Goal: Navigation & Orientation: Find specific page/section

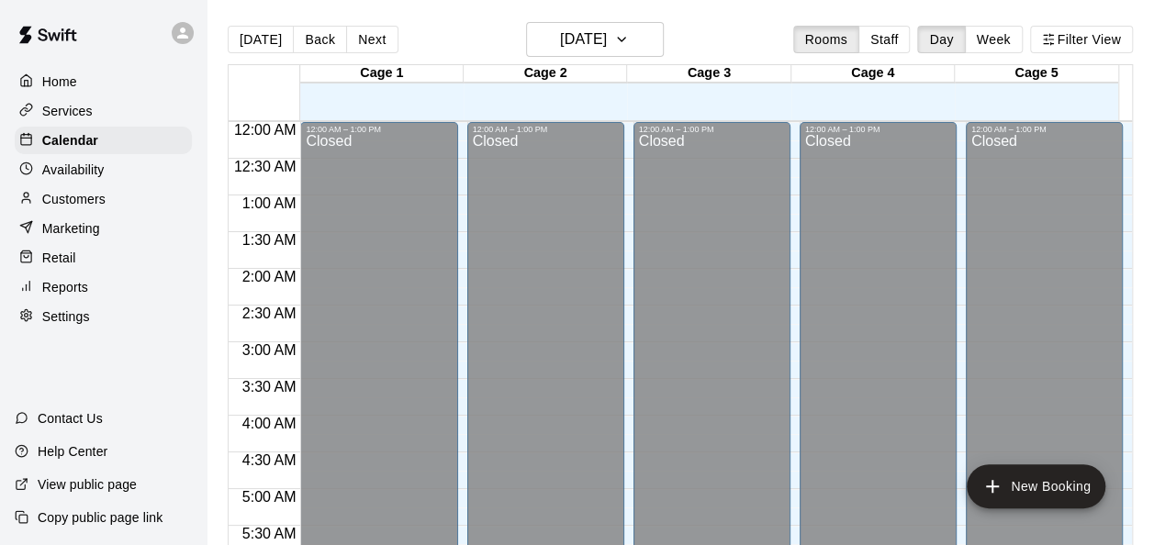
scroll to position [1142, 0]
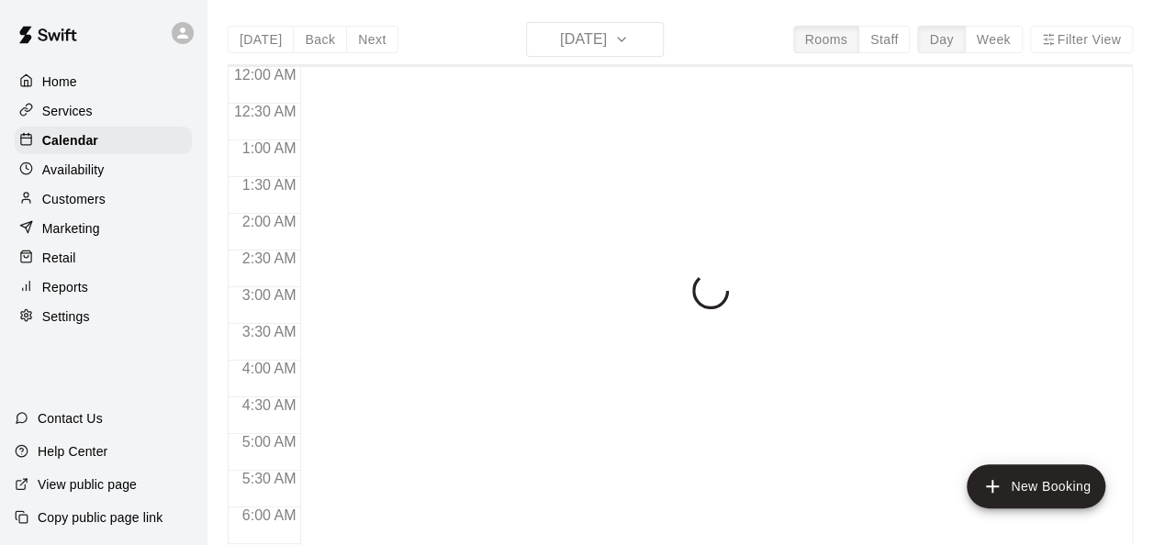
scroll to position [1185, 0]
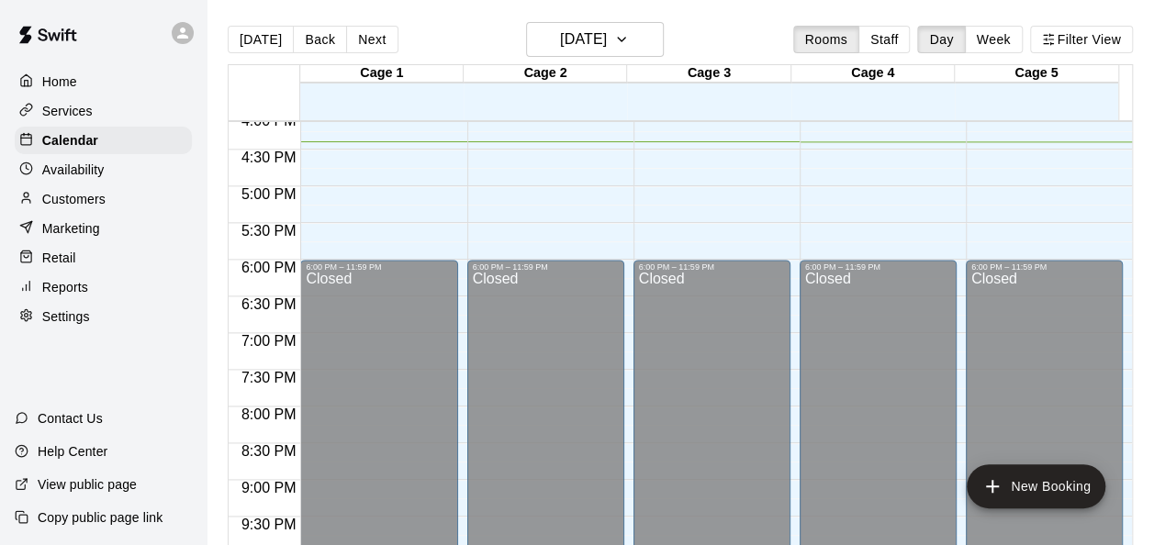
click at [121, 208] on div "Customers" at bounding box center [103, 199] width 177 height 28
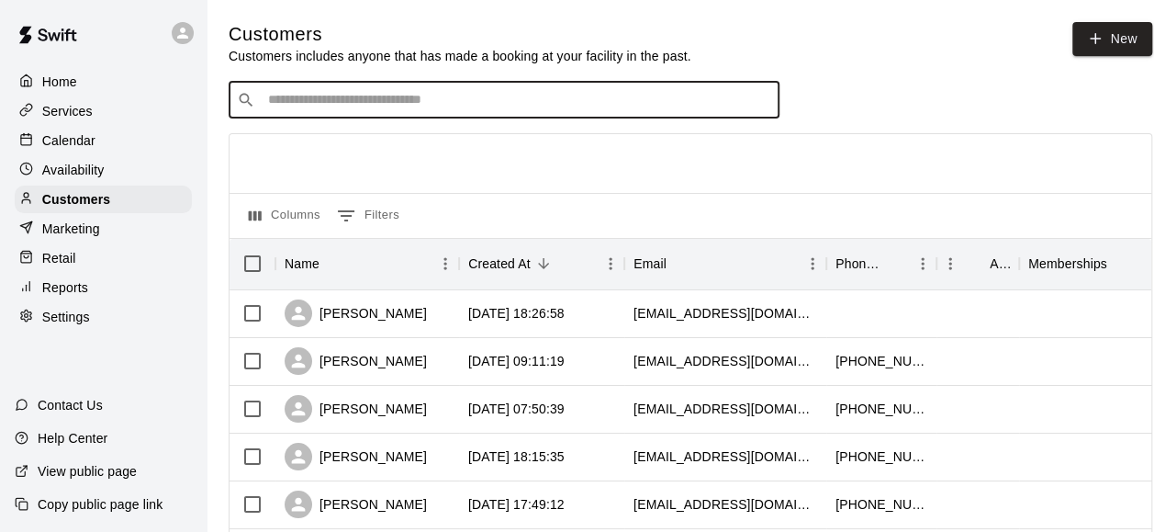
click at [407, 97] on input "Search customers by name or email" at bounding box center [517, 100] width 509 height 18
type input "****"
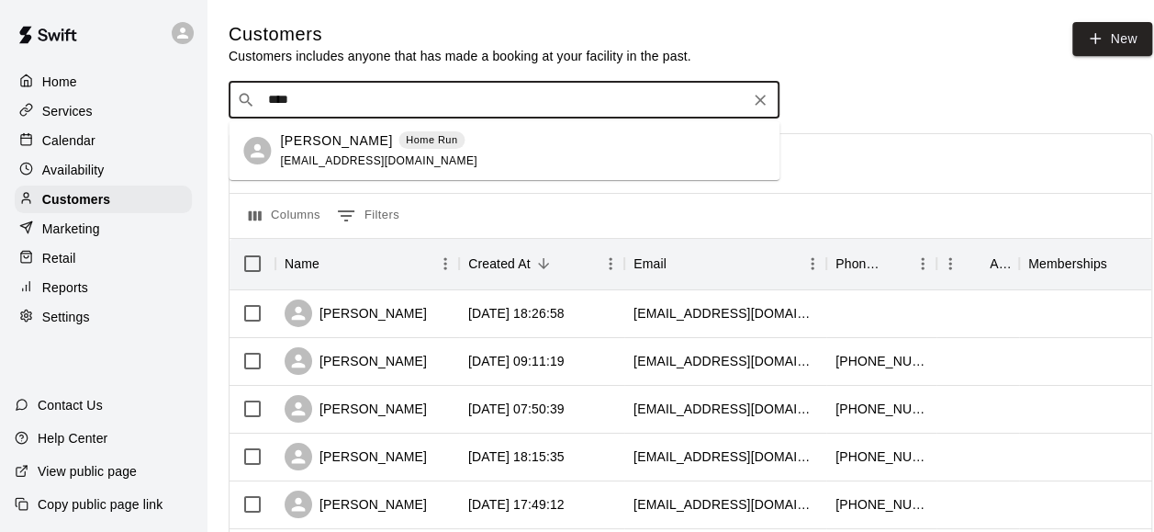
click at [512, 146] on div "[PERSON_NAME] Home Run [EMAIL_ADDRESS][DOMAIN_NAME]" at bounding box center [522, 150] width 485 height 39
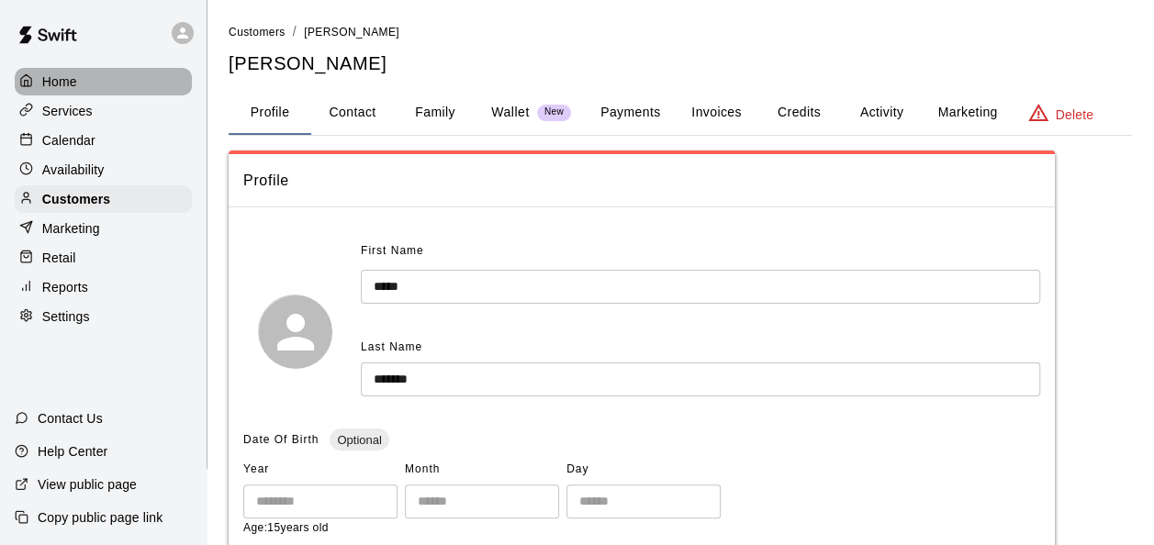
click at [63, 85] on p "Home" at bounding box center [59, 82] width 35 height 18
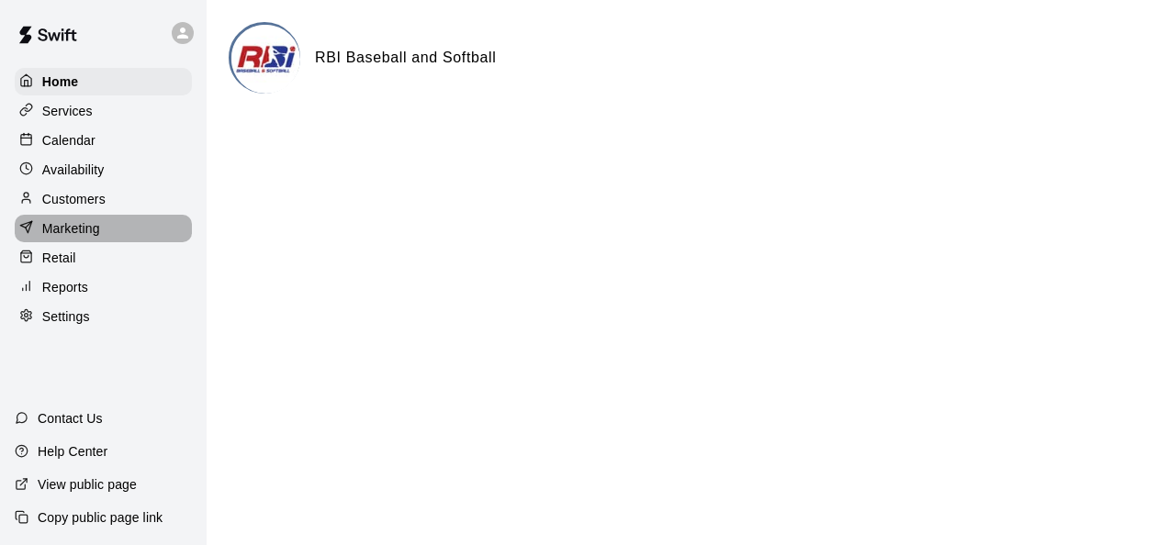
click at [112, 221] on div "Marketing" at bounding box center [103, 229] width 177 height 28
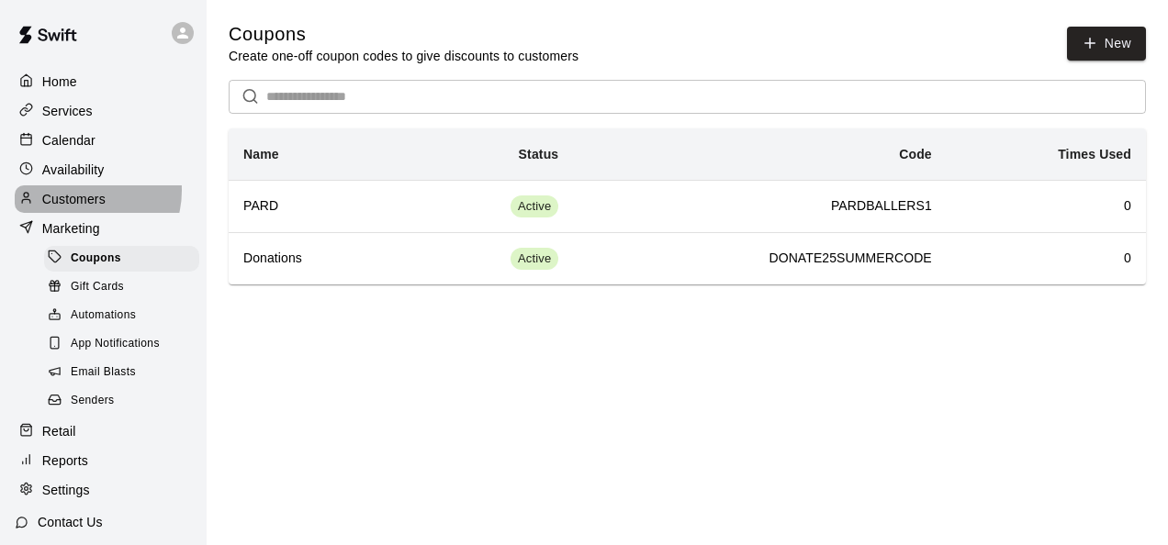
click at [83, 196] on p "Customers" at bounding box center [73, 199] width 63 height 18
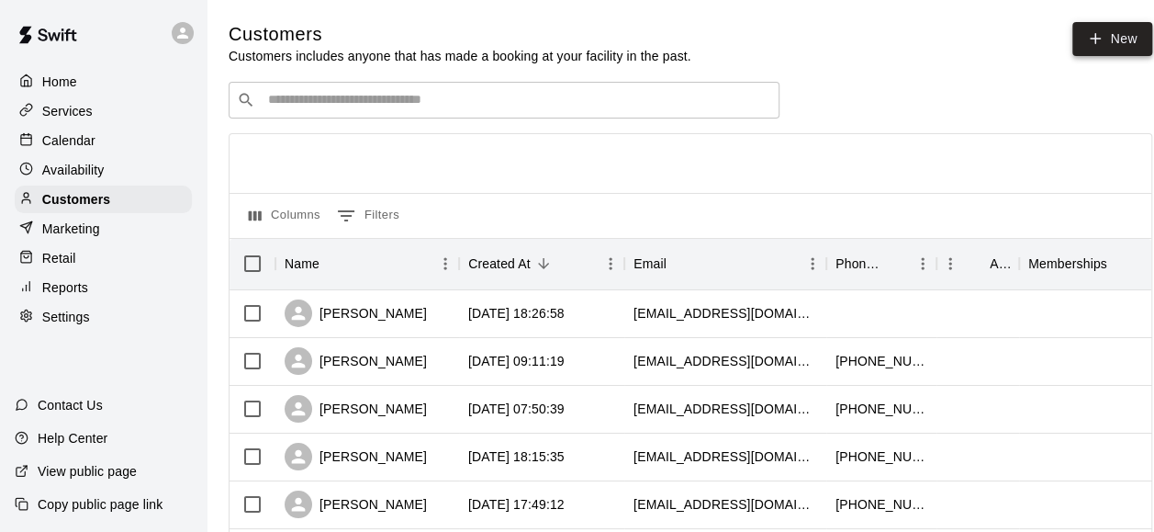
click at [1104, 42] on icon at bounding box center [1095, 38] width 17 height 17
select select "**"
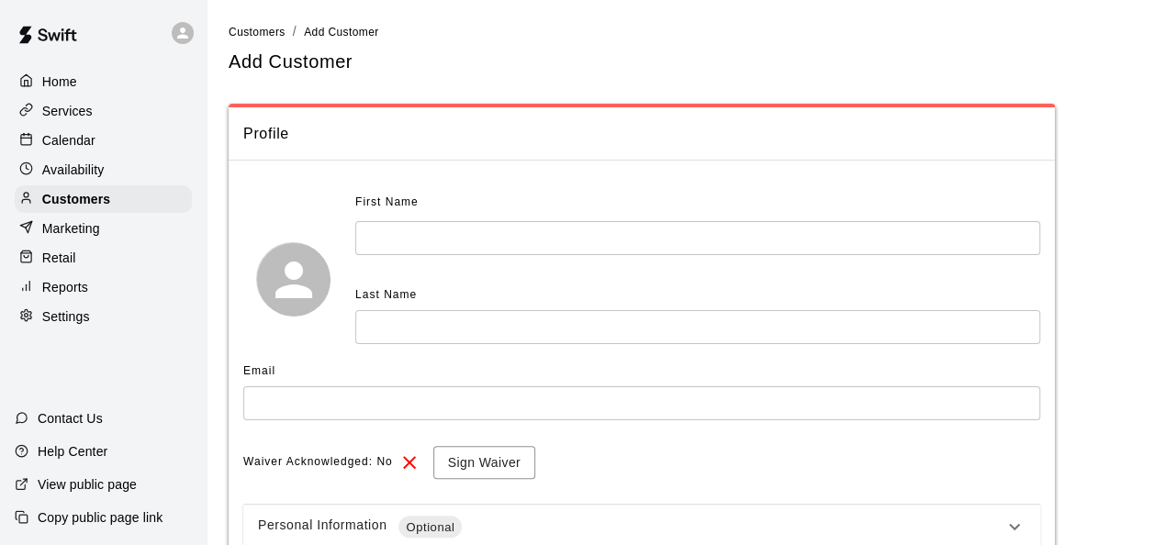
click at [73, 82] on p "Home" at bounding box center [59, 82] width 35 height 18
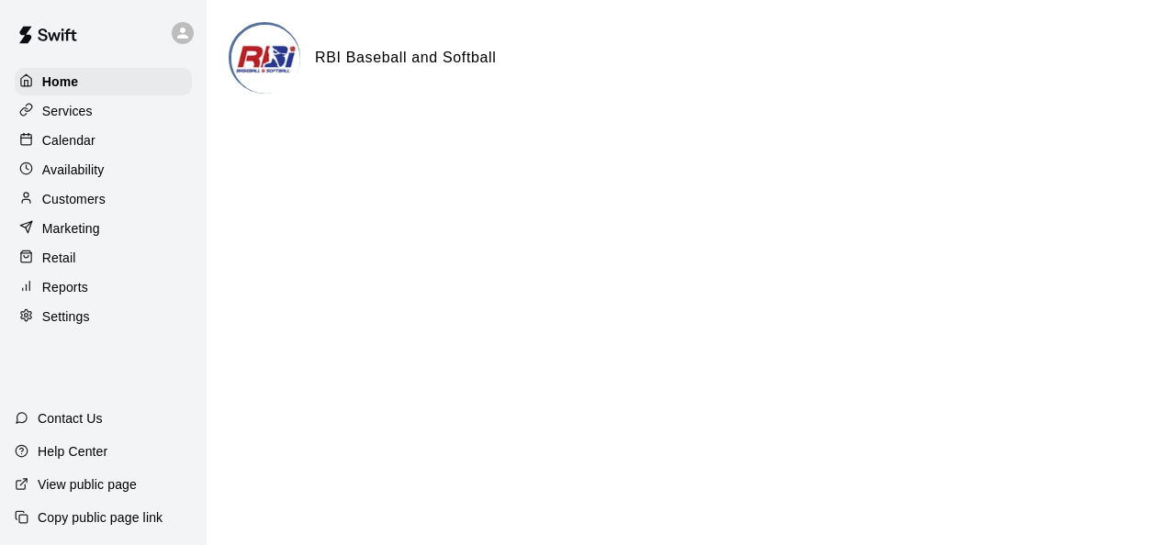
click at [73, 148] on p "Calendar" at bounding box center [68, 140] width 53 height 18
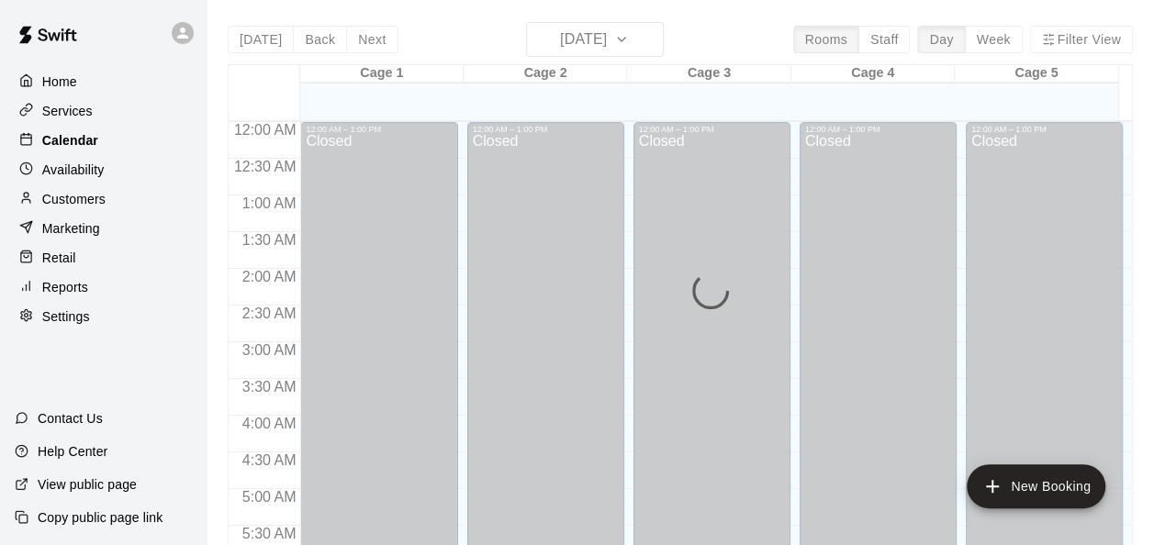
scroll to position [1205, 0]
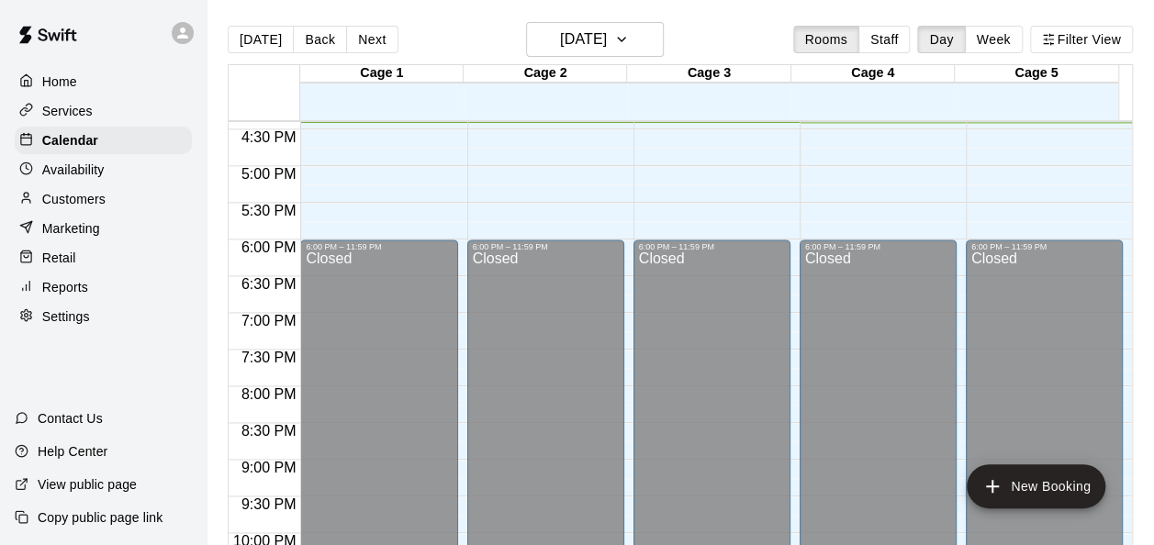
click at [103, 208] on p "Customers" at bounding box center [73, 199] width 63 height 18
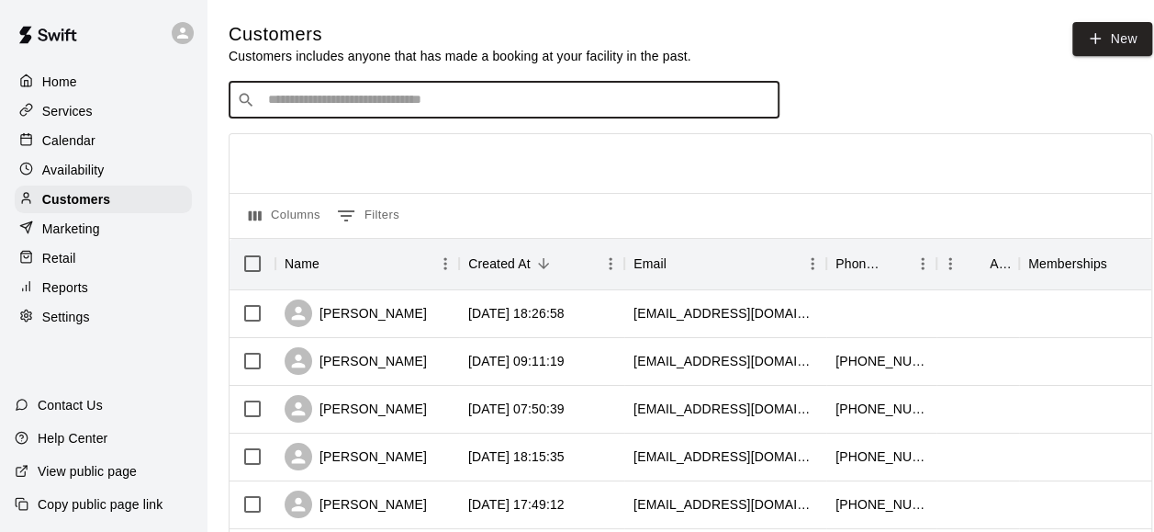
click at [375, 108] on input "Search customers by name or email" at bounding box center [517, 100] width 509 height 18
type input "***"
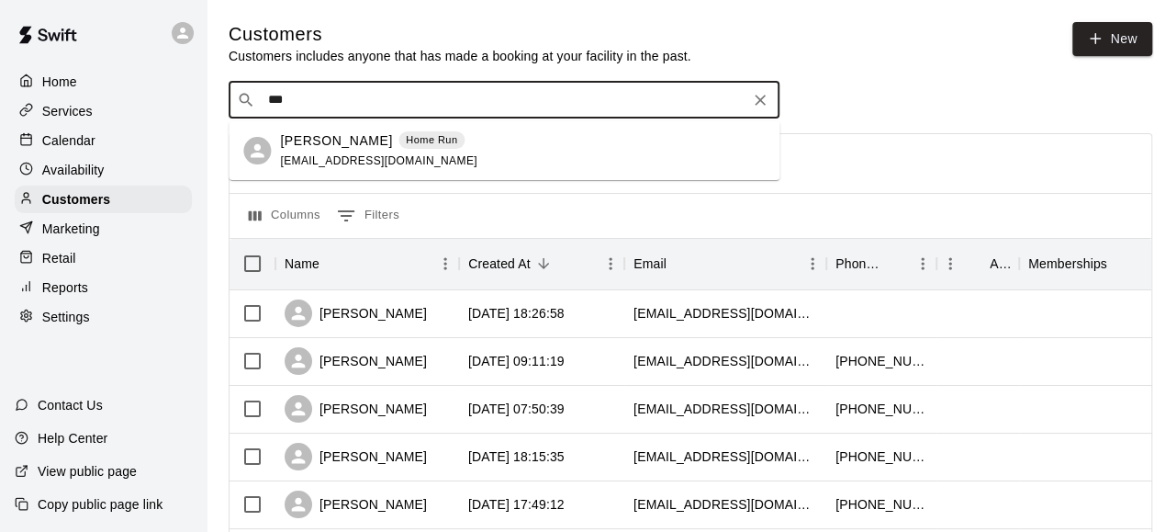
click at [452, 163] on div "[PERSON_NAME] Home Run [EMAIL_ADDRESS][DOMAIN_NAME]" at bounding box center [522, 150] width 485 height 39
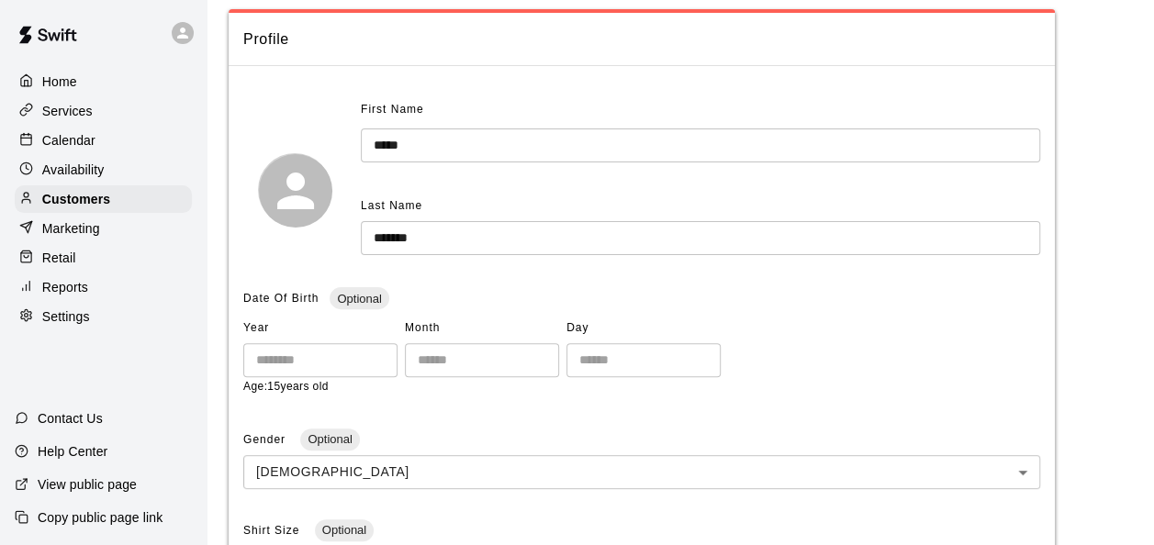
scroll to position [129, 0]
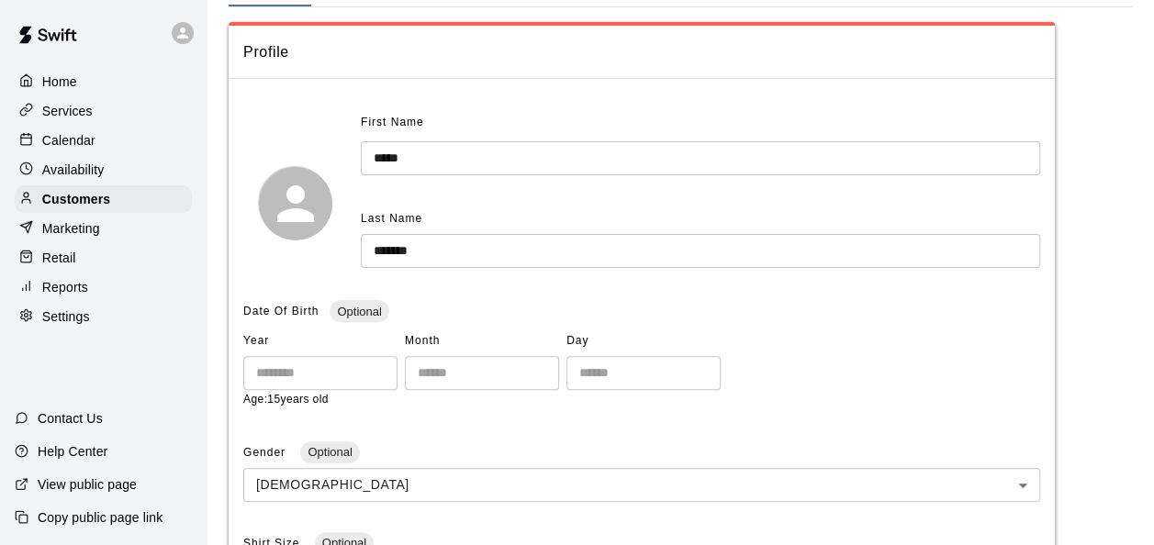
click at [81, 80] on div "Home" at bounding box center [103, 82] width 177 height 28
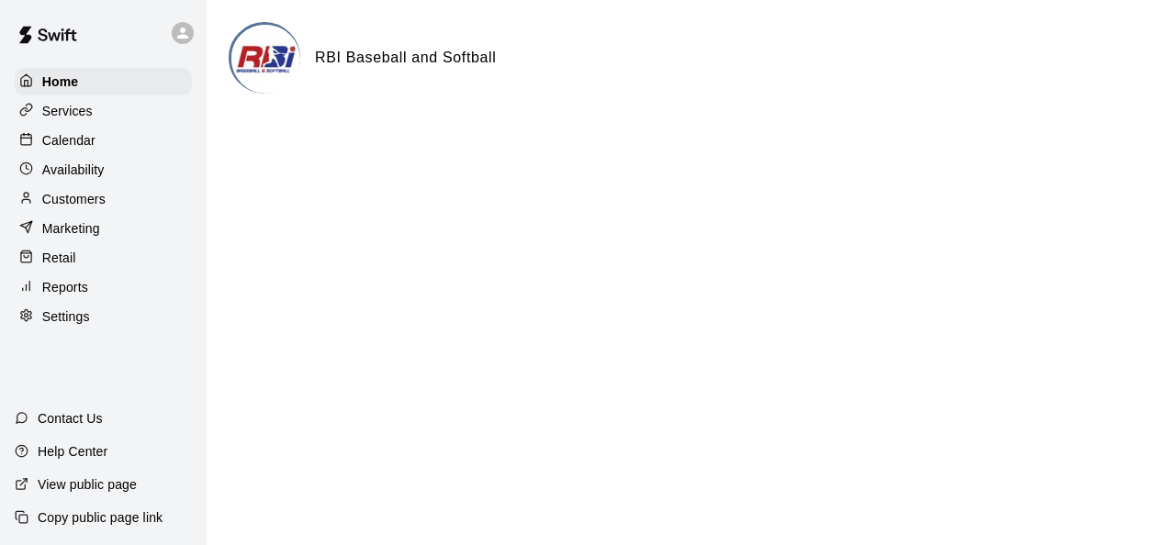
click at [98, 104] on div "Services" at bounding box center [103, 111] width 177 height 28
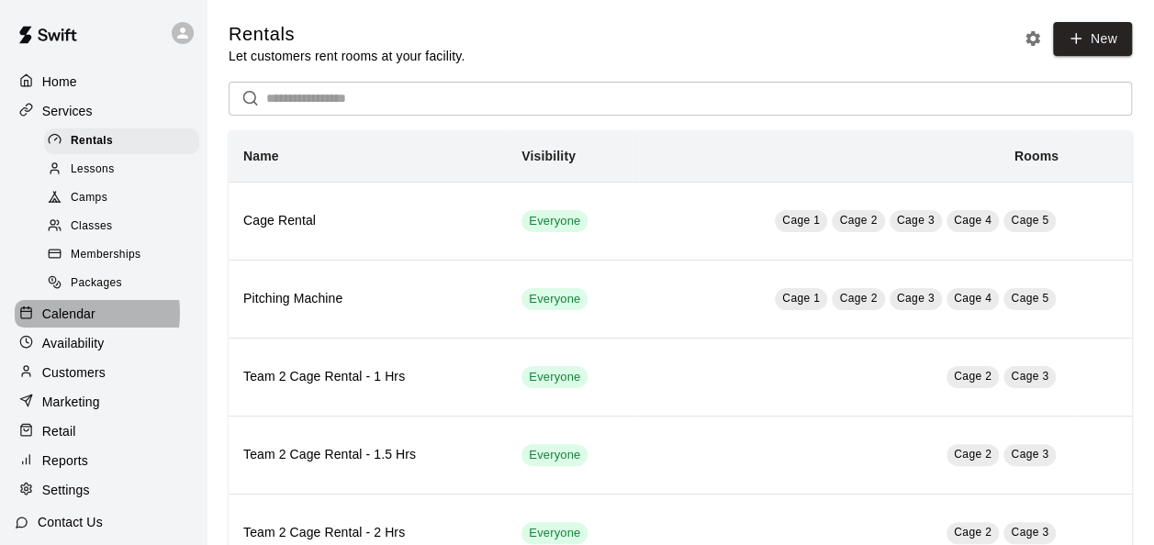
click at [78, 323] on p "Calendar" at bounding box center [68, 314] width 53 height 18
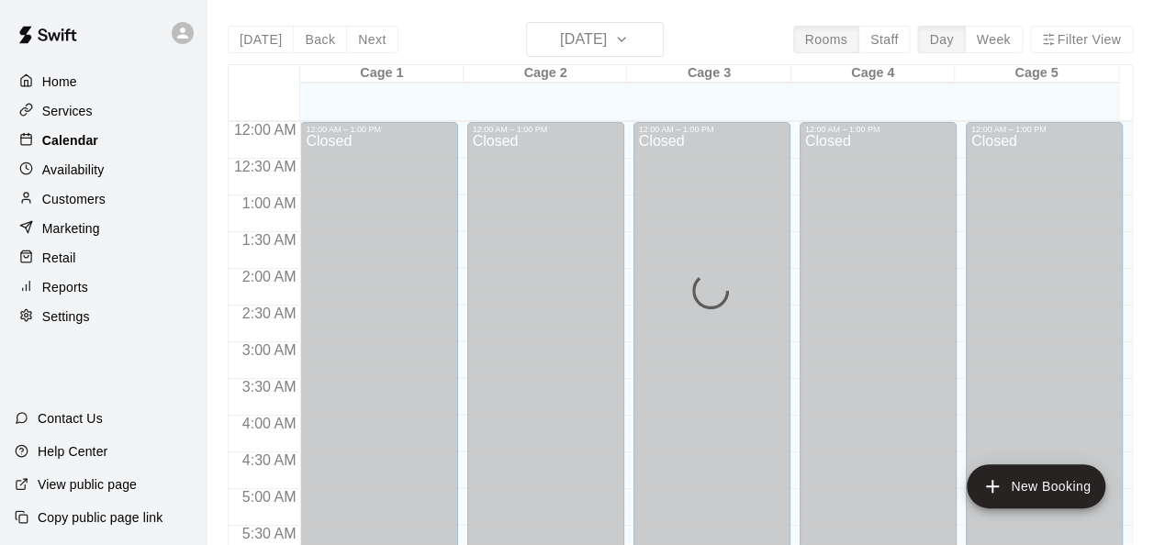
scroll to position [1206, 0]
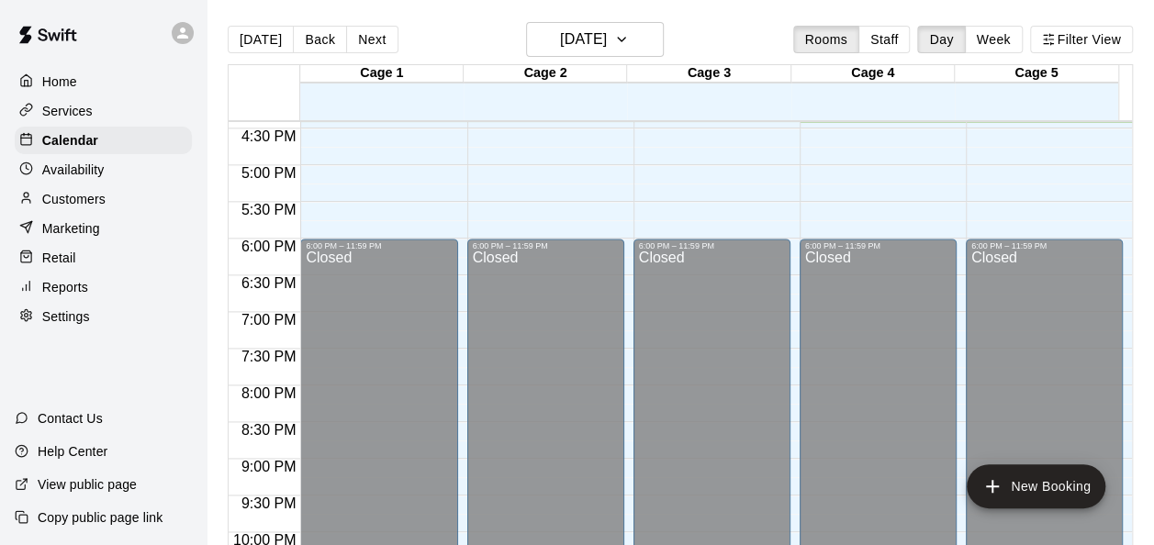
click at [82, 198] on p "Customers" at bounding box center [73, 199] width 63 height 18
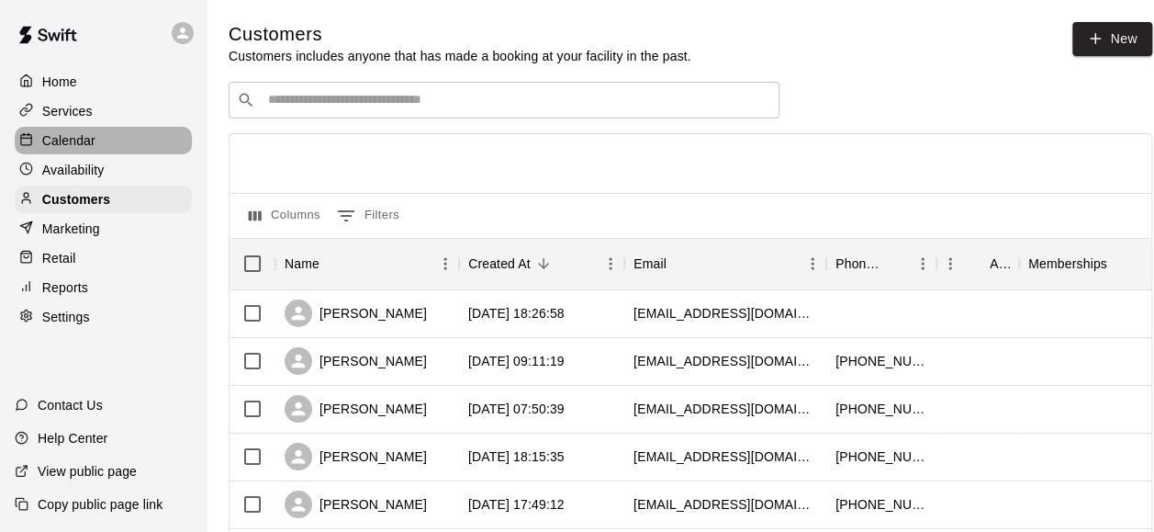
click at [96, 135] on div "Calendar" at bounding box center [103, 141] width 177 height 28
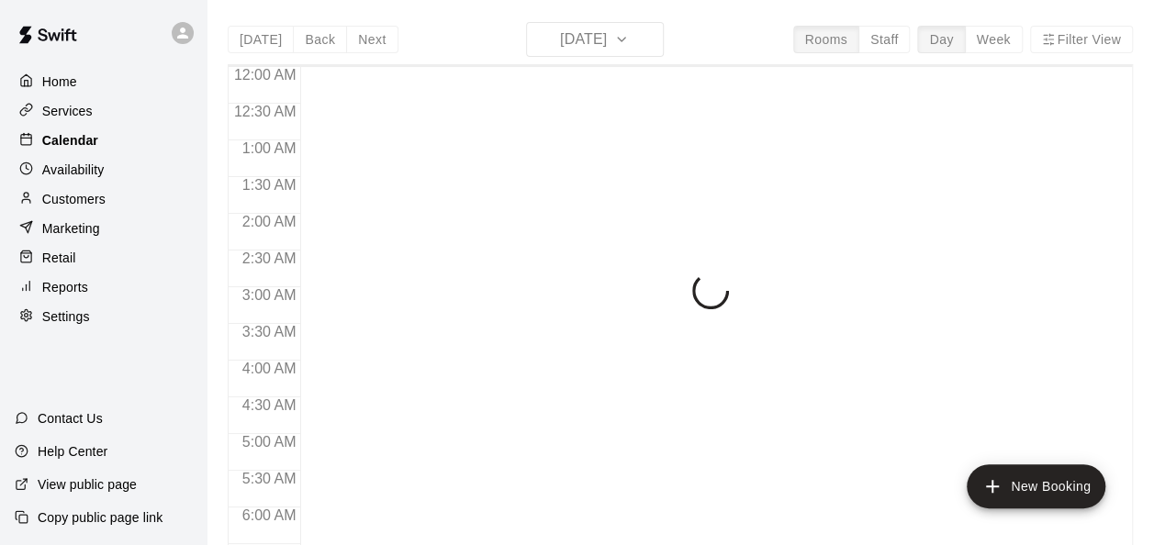
scroll to position [1232, 0]
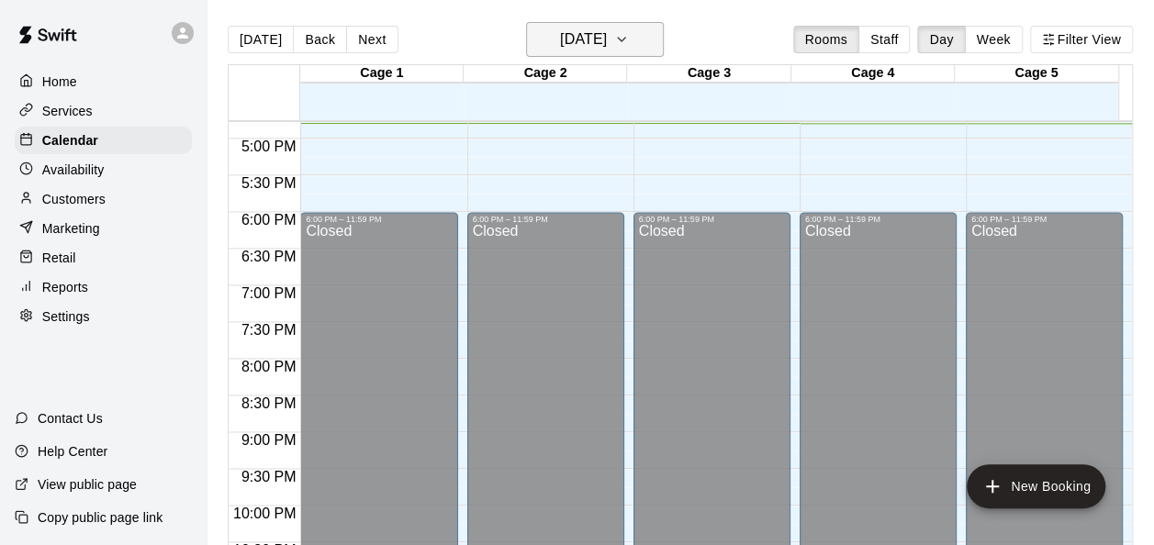
click at [607, 31] on h6 "[DATE]" at bounding box center [583, 40] width 47 height 26
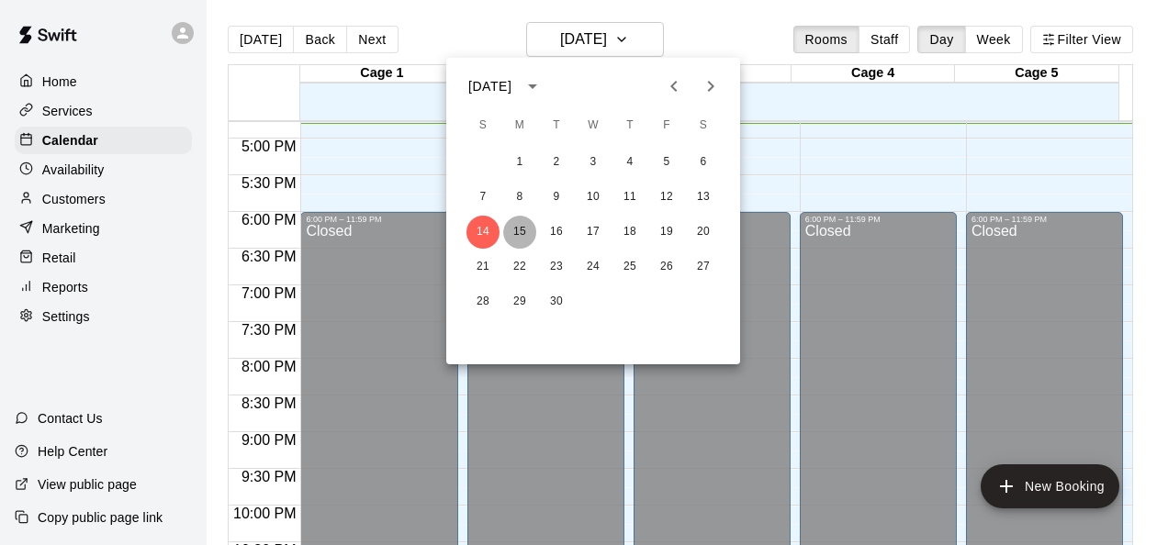
click at [511, 221] on button "15" at bounding box center [519, 232] width 33 height 33
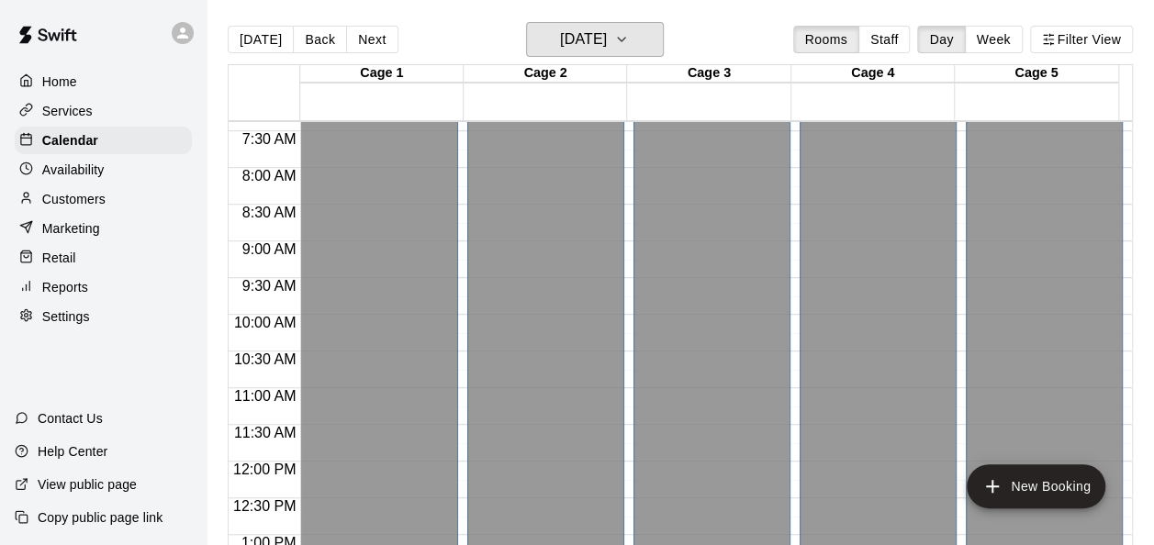
scroll to position [536, 0]
